Goal: Find specific page/section: Find specific page/section

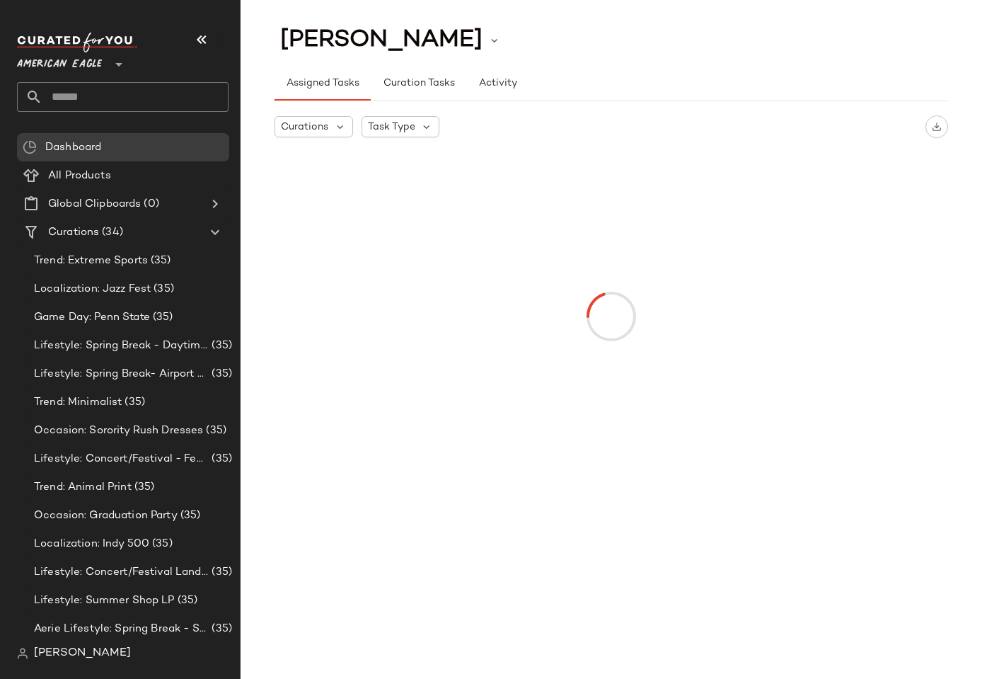
click at [72, 72] on span "American Eagle" at bounding box center [59, 60] width 85 height 25
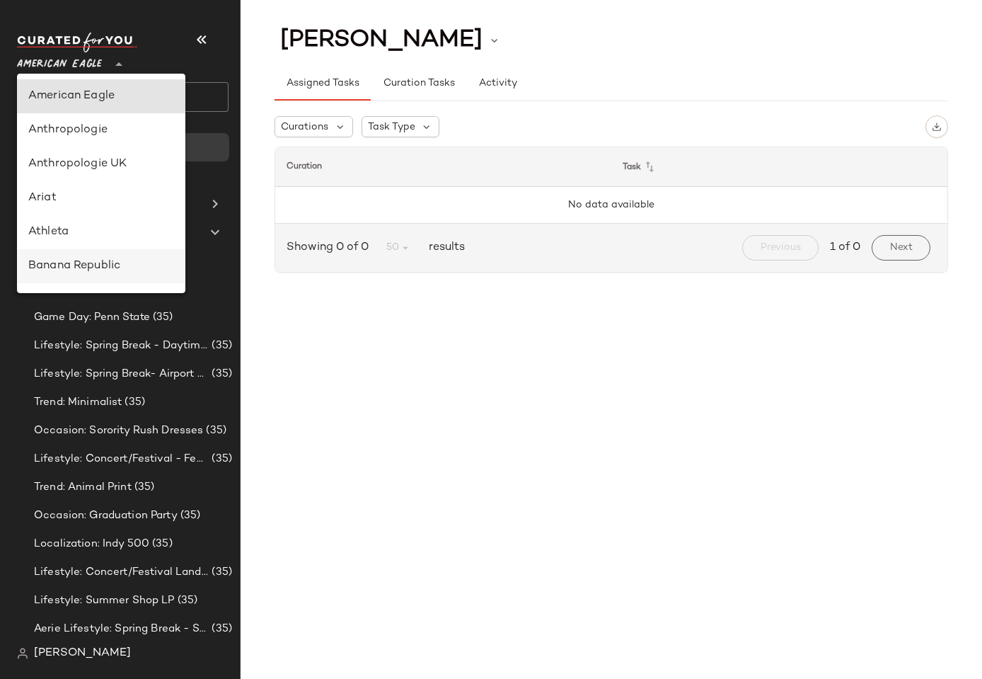
click at [72, 270] on div "Banana Republic" at bounding box center [101, 266] width 146 height 17
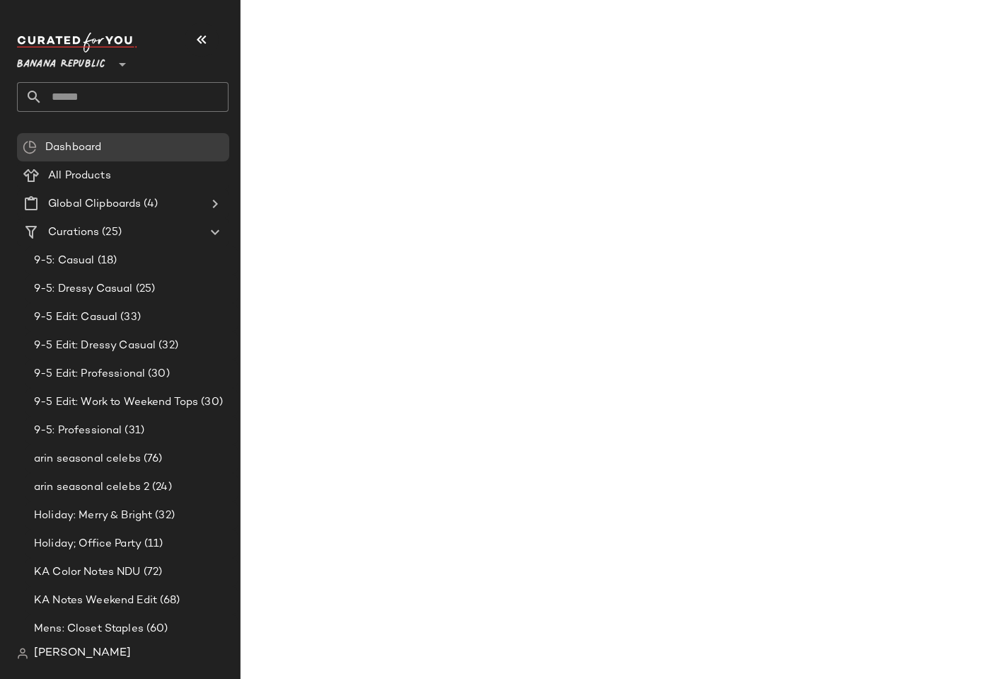
type input "**"
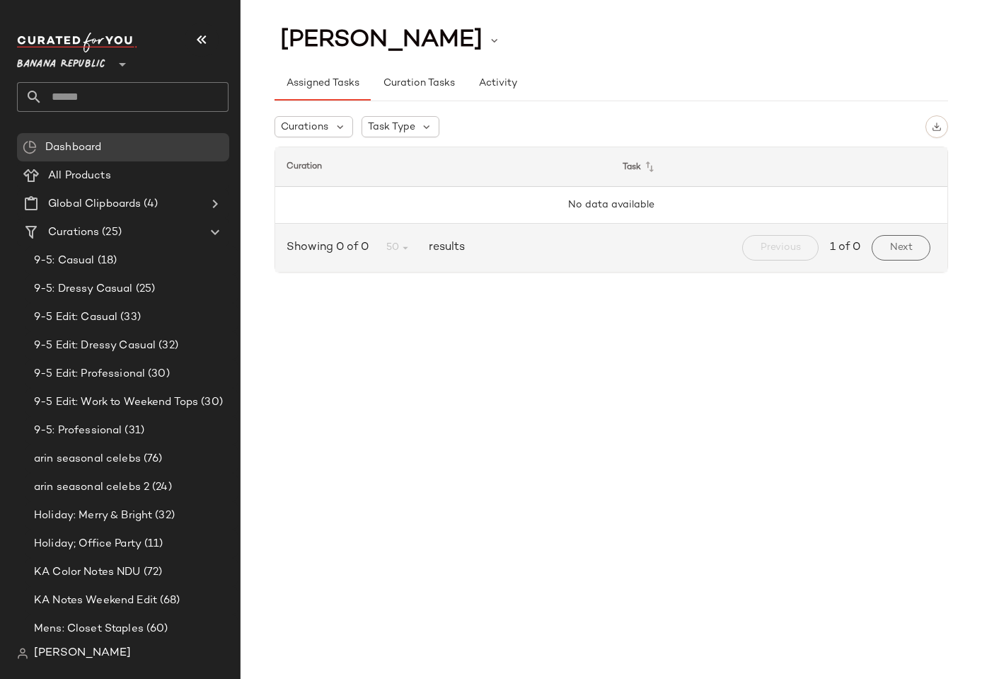
click at [565, 51] on div "Assigned Tasks Curation Tasks Activity" at bounding box center [612, 76] width 674 height 52
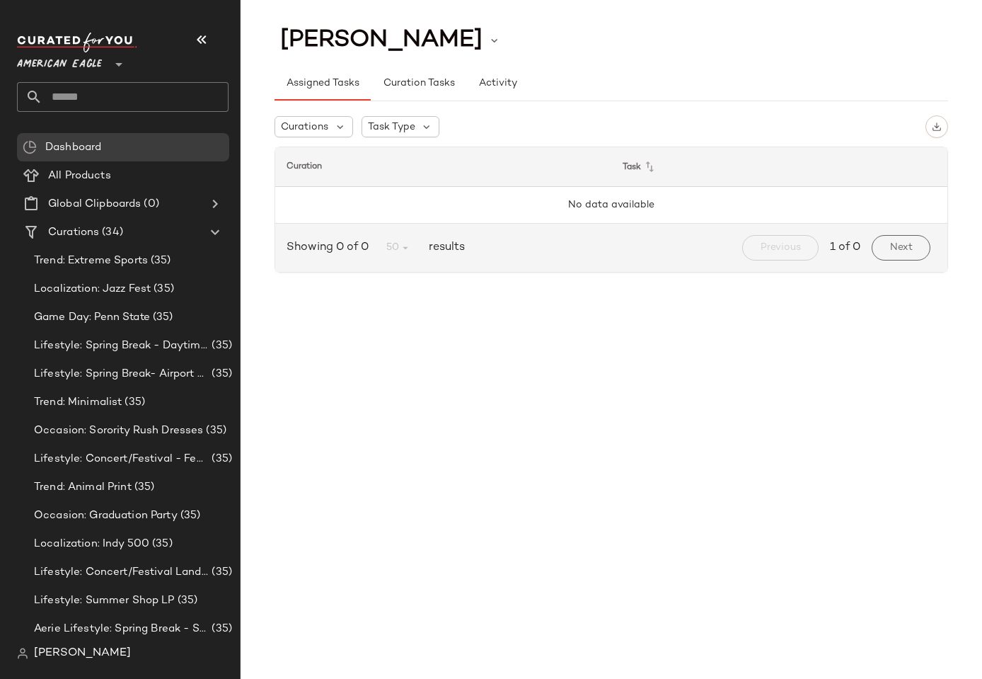
click at [82, 52] on span "American Eagle" at bounding box center [59, 60] width 85 height 25
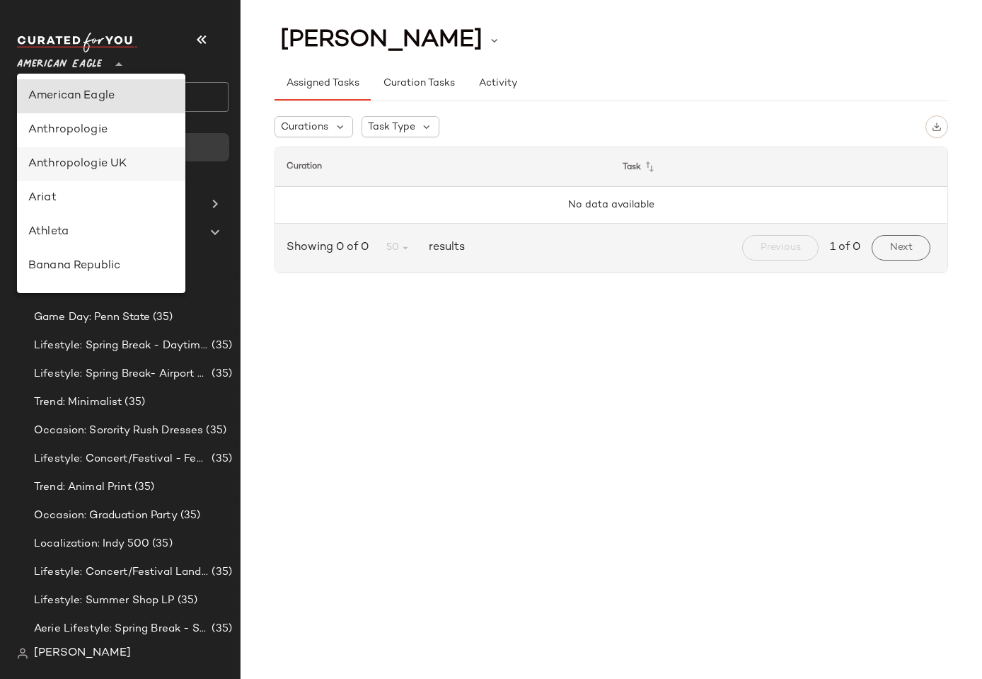
type input "**"
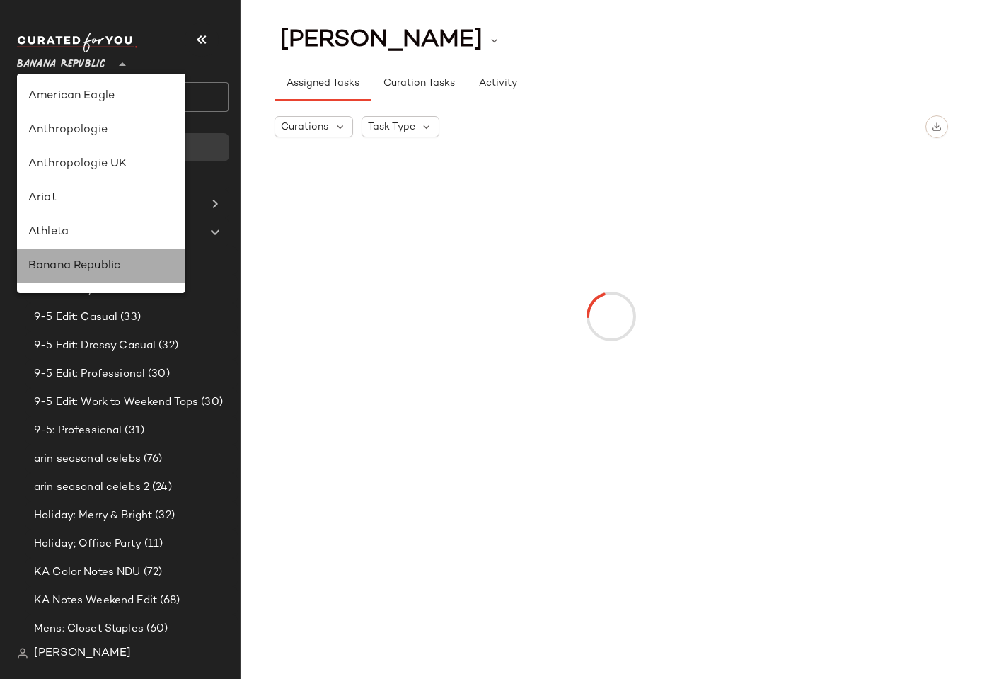
click at [85, 260] on div "Banana Republic" at bounding box center [101, 266] width 146 height 17
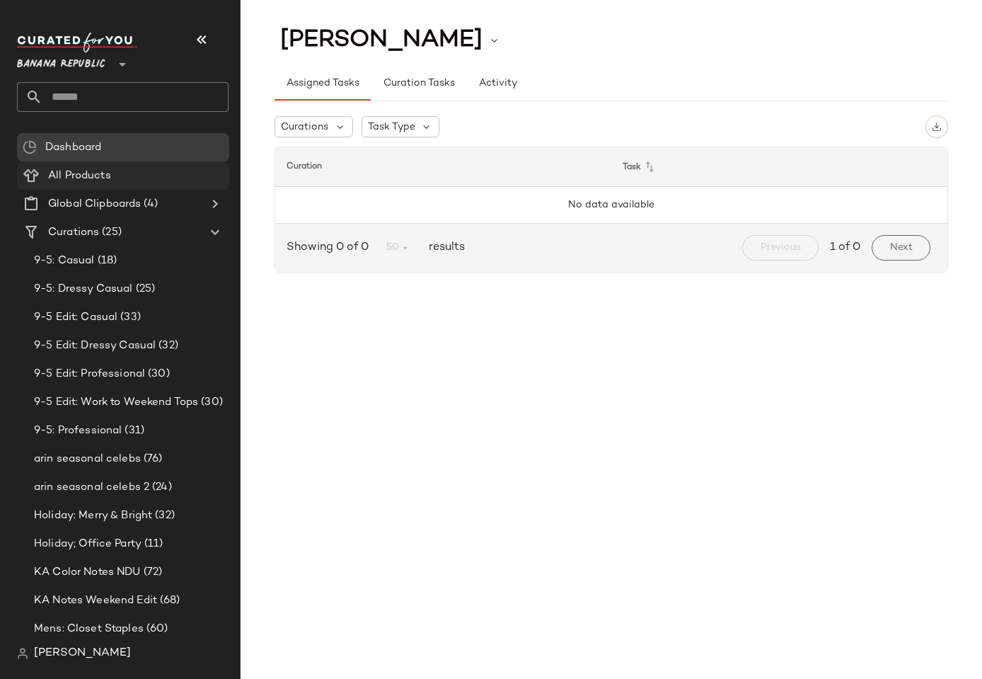
click at [71, 176] on span "All Products" at bounding box center [79, 176] width 63 height 16
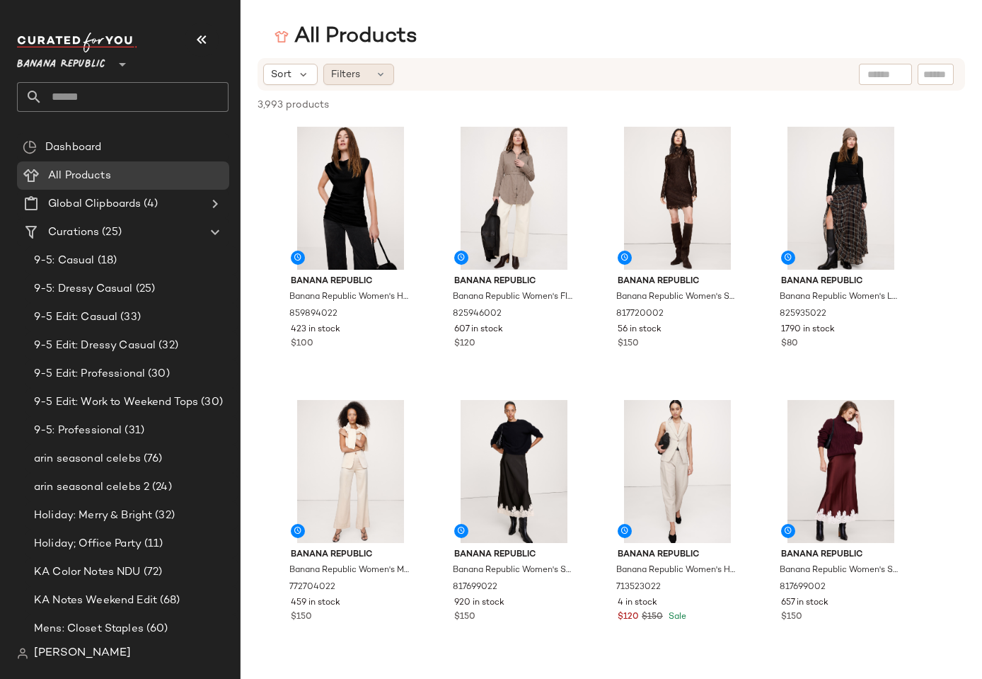
click at [348, 75] on span "Filters" at bounding box center [345, 74] width 29 height 15
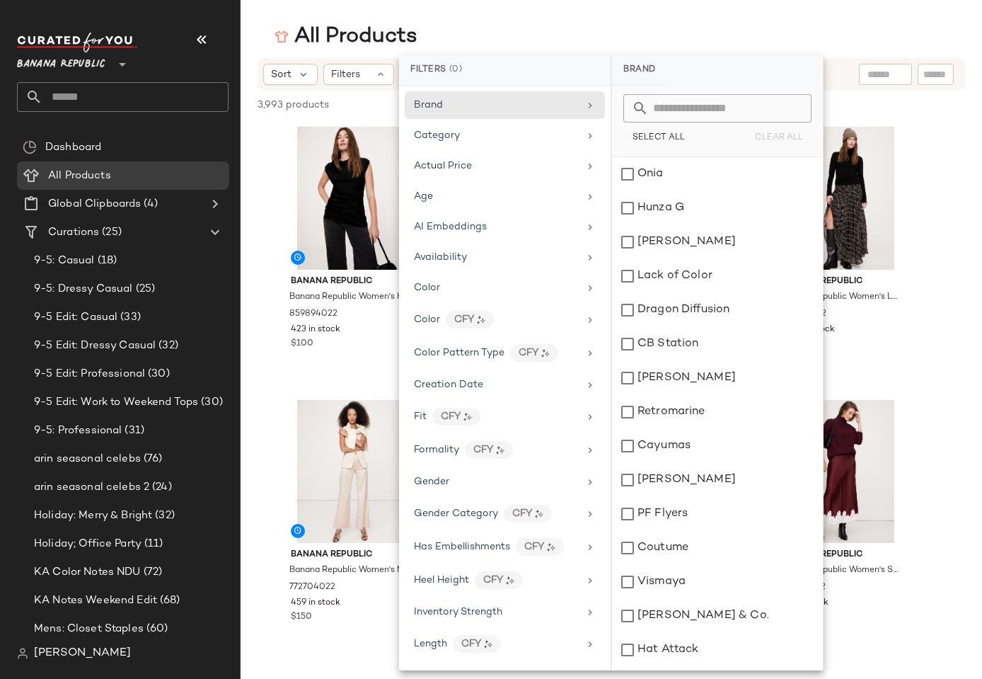
click at [558, 38] on div "All Products" at bounding box center [612, 37] width 742 height 28
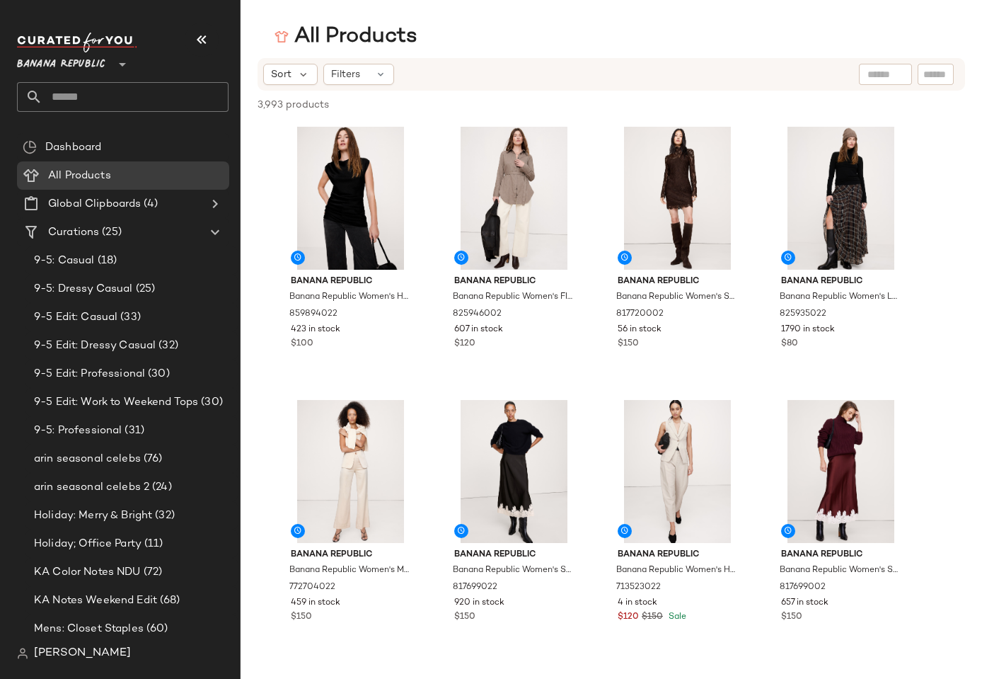
click at [648, 36] on div "All Products" at bounding box center [612, 37] width 742 height 28
